Goal: Navigation & Orientation: Find specific page/section

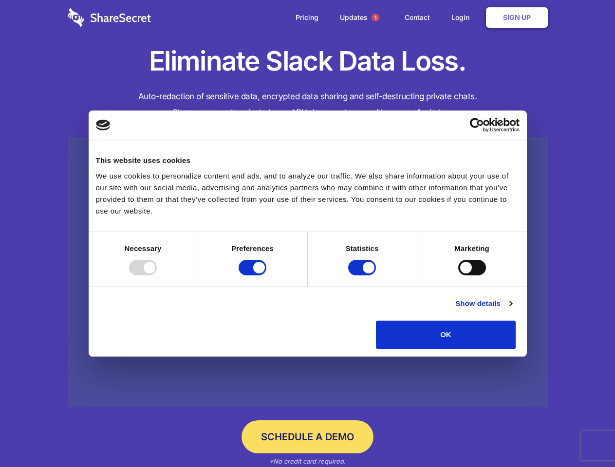
click at [157, 275] on div at bounding box center [143, 268] width 28 height 16
click at [266, 275] on input "Preferences" at bounding box center [252, 268] width 28 height 16
checkbox input "false"
click at [363, 275] on input "Statistics" at bounding box center [362, 268] width 28 height 16
checkbox input "false"
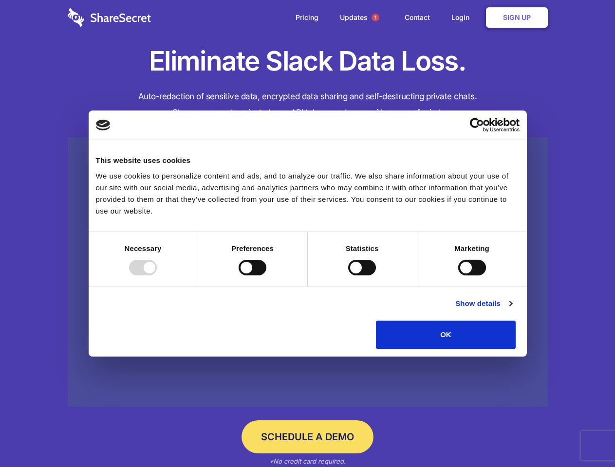
click at [458, 275] on input "Marketing" at bounding box center [472, 268] width 28 height 16
checkbox input "true"
click at [512, 310] on link "Show details" at bounding box center [483, 304] width 56 height 12
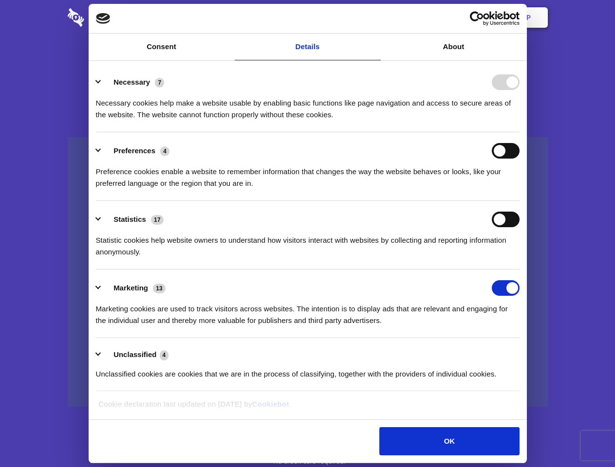
click at [519, 121] on div "Necessary 7 Necessary cookies help make a website usable by enabling basic func…" at bounding box center [307, 97] width 423 height 46
click at [375, 18] on span "1" at bounding box center [375, 18] width 8 height 8
